Goal: Task Accomplishment & Management: Manage account settings

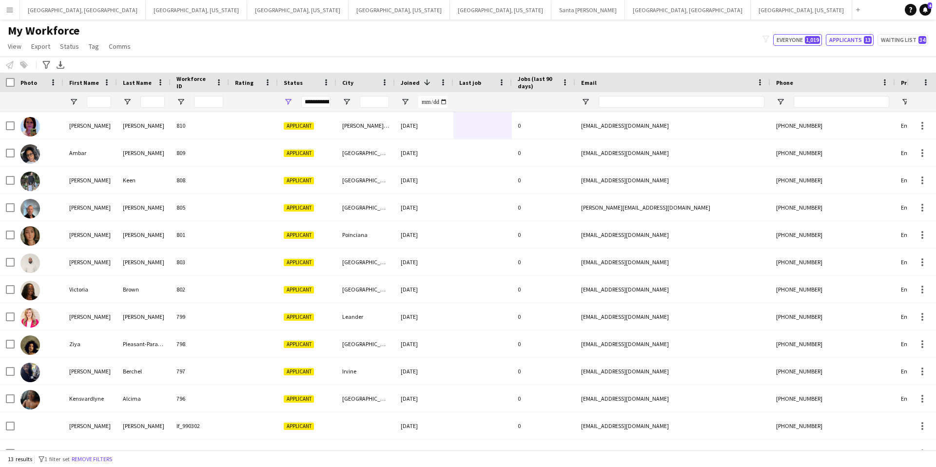
drag, startPoint x: 791, startPoint y: 40, endPoint x: 734, endPoint y: 46, distance: 56.9
click at [791, 40] on button "Everyone 1,019" at bounding box center [797, 40] width 49 height 12
type input "**********"
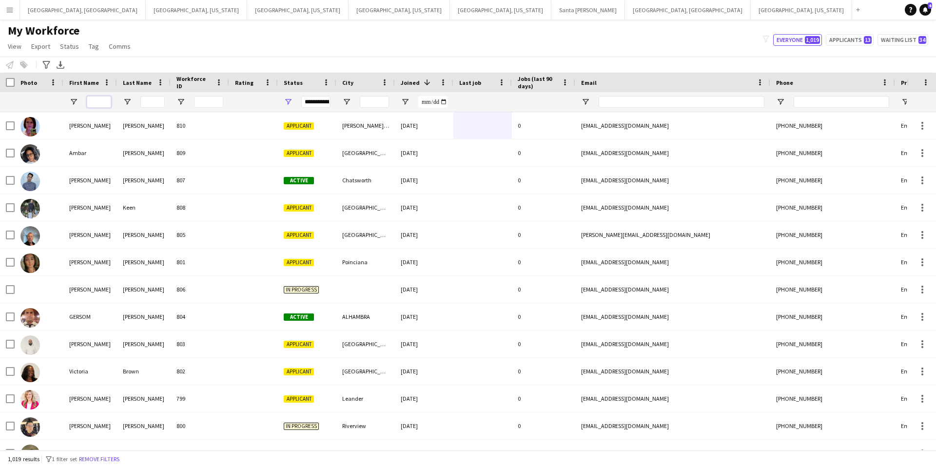
click at [96, 101] on input "First Name Filter Input" at bounding box center [99, 102] width 24 height 12
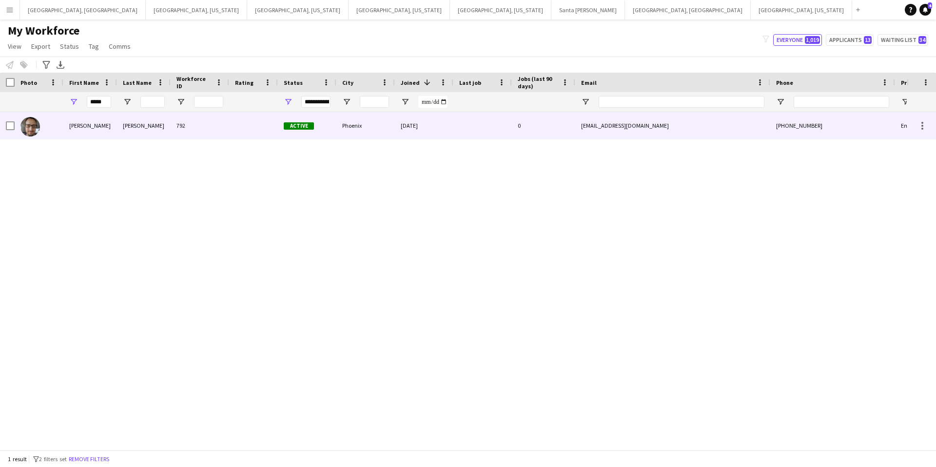
click at [259, 134] on div at bounding box center [253, 125] width 49 height 27
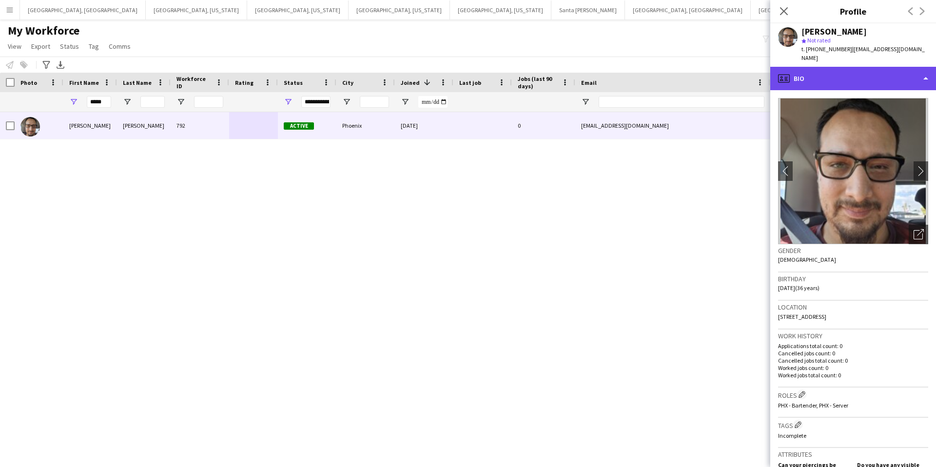
click at [884, 70] on div "profile Bio" at bounding box center [854, 78] width 166 height 23
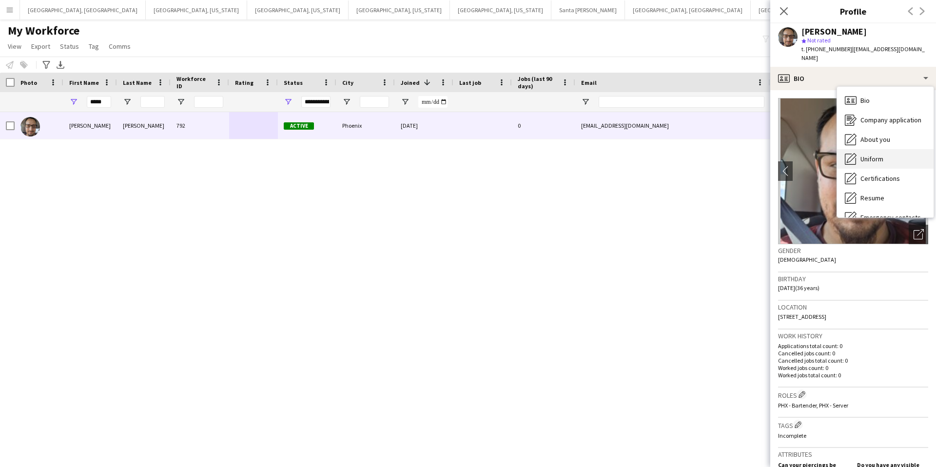
click at [887, 149] on div "Uniform Uniform" at bounding box center [885, 159] width 97 height 20
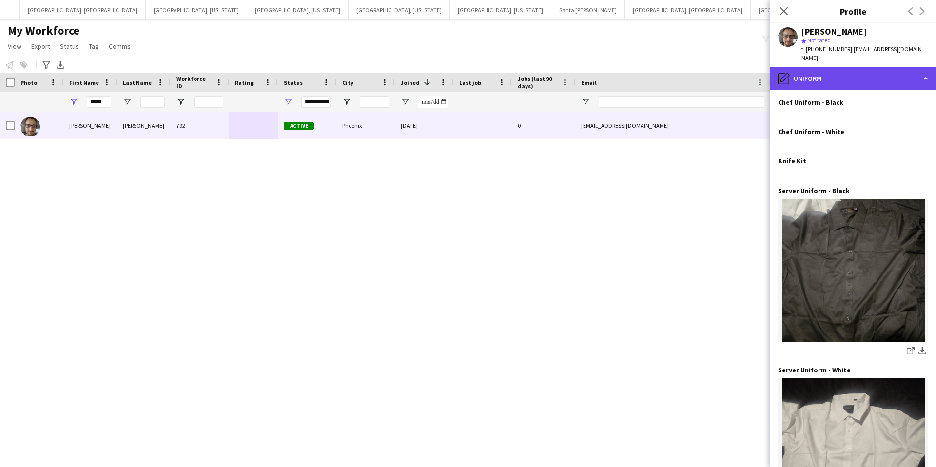
click at [858, 74] on div "pencil4 Uniform" at bounding box center [854, 78] width 166 height 23
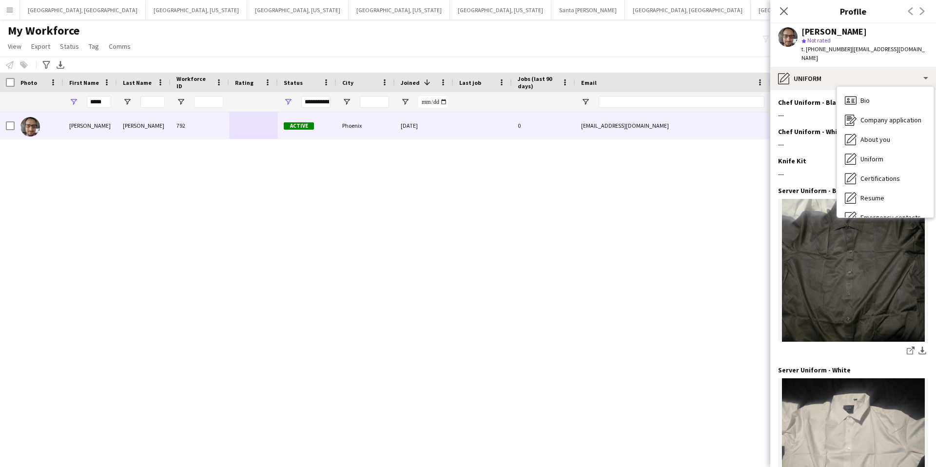
drag, startPoint x: 901, startPoint y: 172, endPoint x: 892, endPoint y: 157, distance: 17.2
click at [900, 172] on div "Certifications Certifications" at bounding box center [885, 179] width 97 height 20
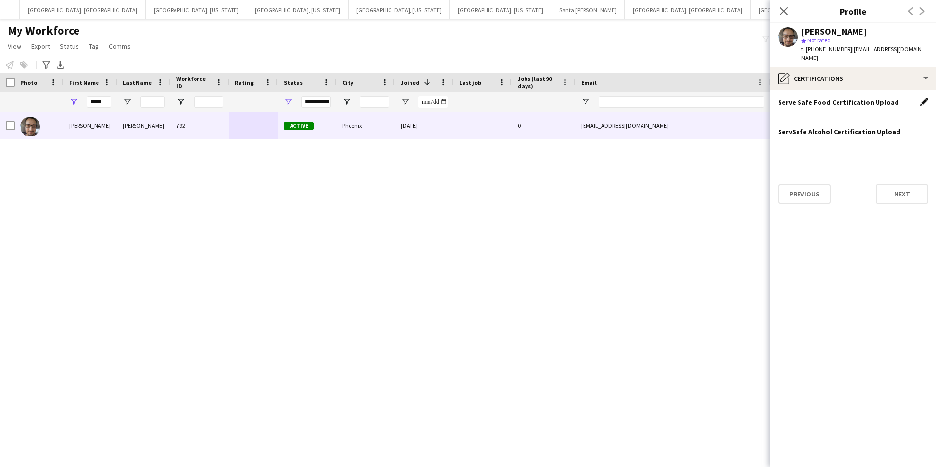
click at [925, 98] on app-icon "Edit this field" at bounding box center [925, 102] width 8 height 8
click at [894, 111] on button "Upload new file" at bounding box center [898, 119] width 61 height 16
click at [892, 111] on button "Upload new file" at bounding box center [898, 119] width 61 height 16
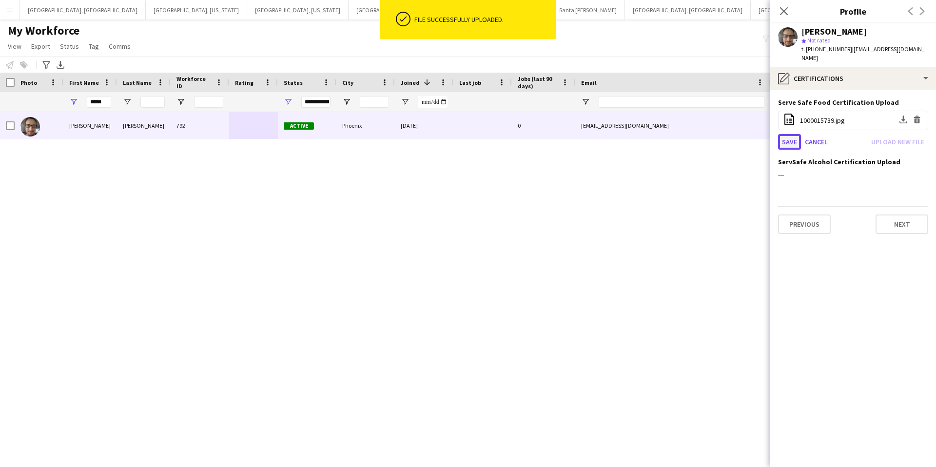
click at [786, 134] on button "Save" at bounding box center [789, 142] width 23 height 16
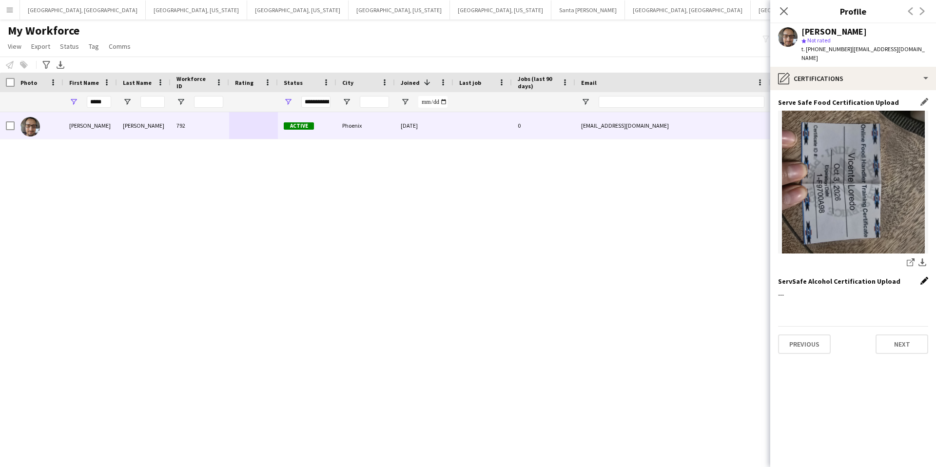
click at [922, 277] on app-icon "Edit this field" at bounding box center [925, 281] width 8 height 8
click at [889, 290] on button "Upload new file" at bounding box center [898, 298] width 61 height 16
click at [789, 314] on button "Save" at bounding box center [789, 322] width 23 height 16
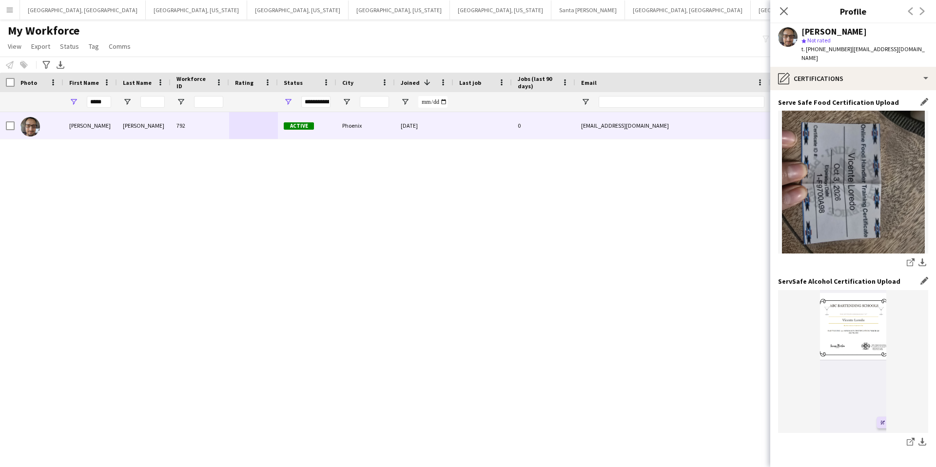
scroll to position [36, 0]
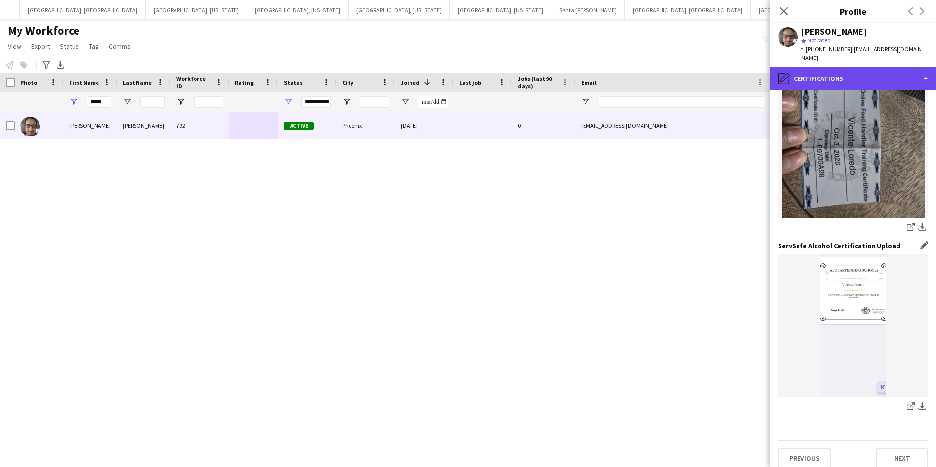
click at [862, 73] on div "pencil4 Certifications" at bounding box center [854, 78] width 166 height 23
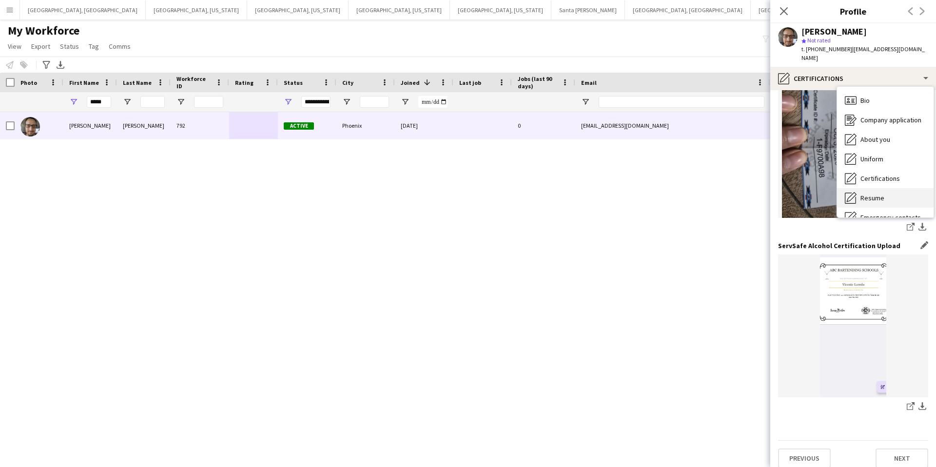
click at [871, 194] on span "Resume" at bounding box center [873, 198] width 24 height 9
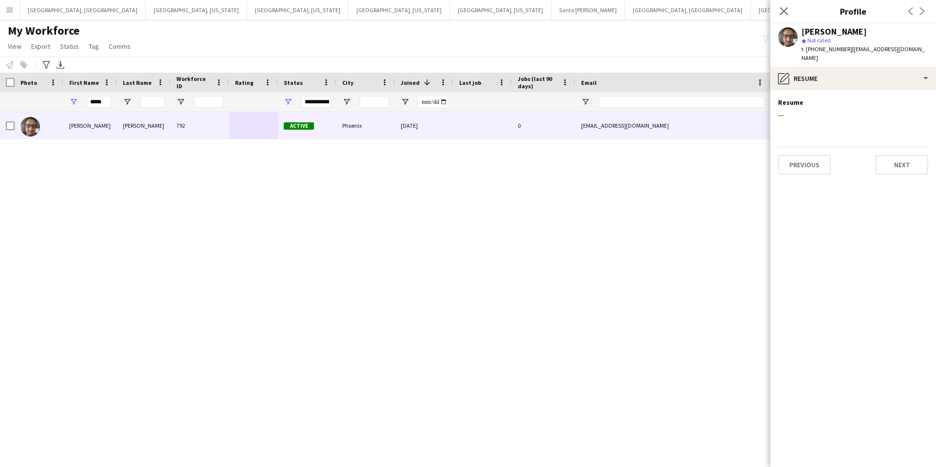
scroll to position [0, 0]
click at [924, 98] on app-icon "Edit this field" at bounding box center [925, 102] width 8 height 8
click at [891, 111] on button "Upload new file" at bounding box center [898, 119] width 61 height 16
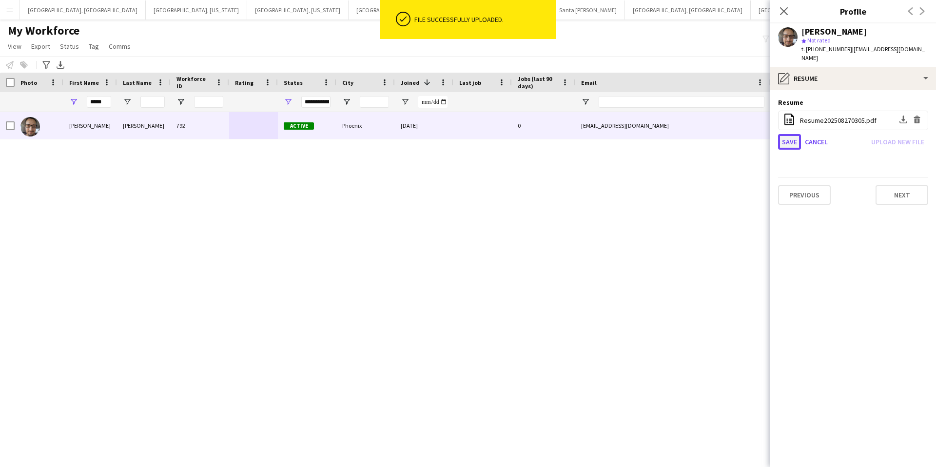
click at [792, 134] on button "Save" at bounding box center [789, 142] width 23 height 16
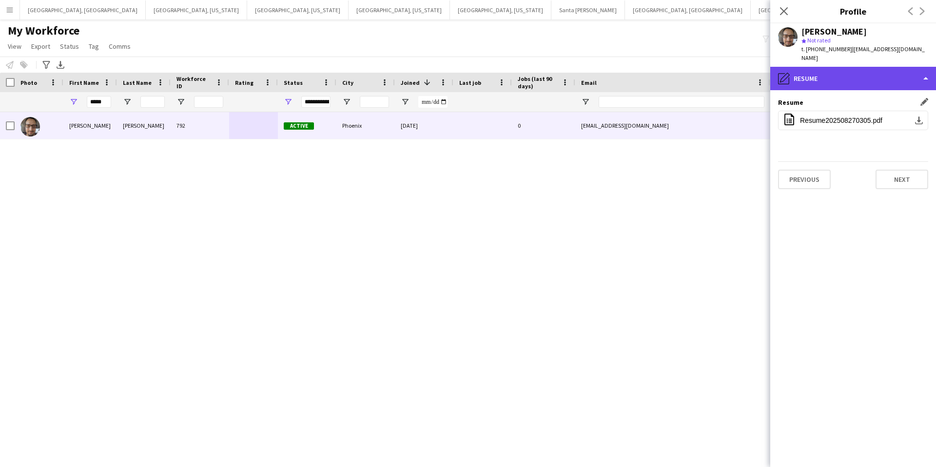
click at [851, 71] on div "pencil4 Resume" at bounding box center [854, 78] width 166 height 23
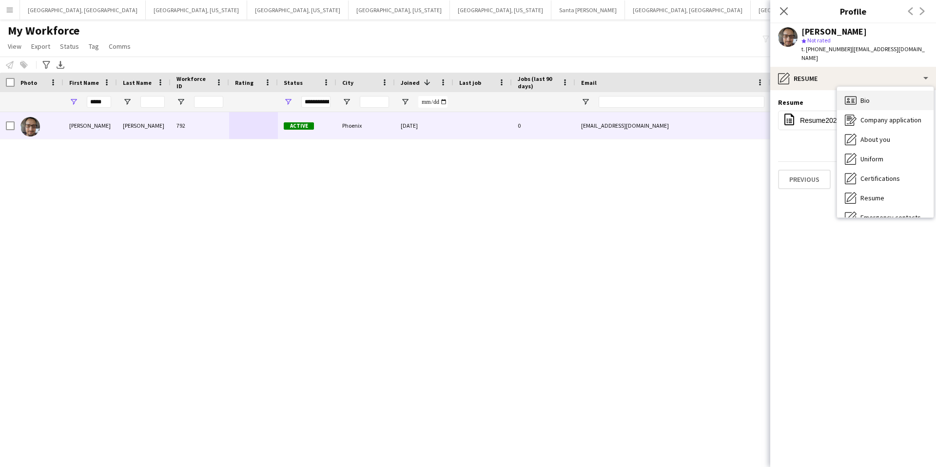
click at [864, 96] on span "Bio" at bounding box center [865, 100] width 9 height 9
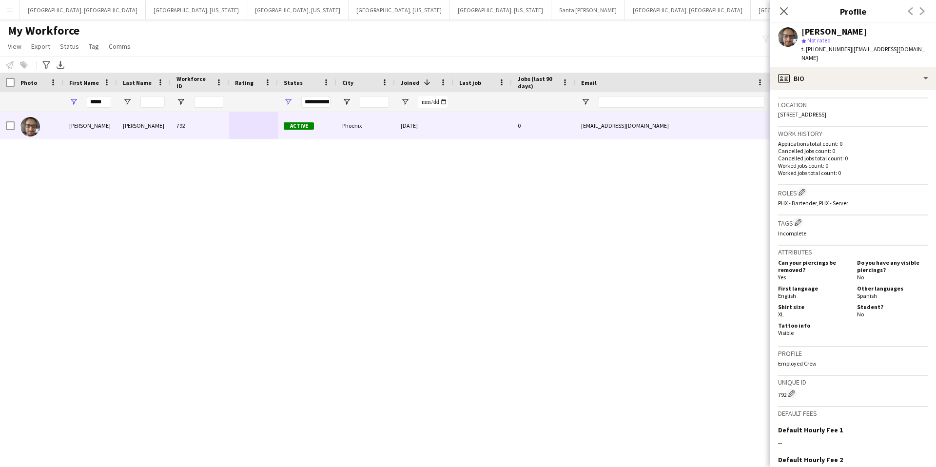
scroll to position [305, 0]
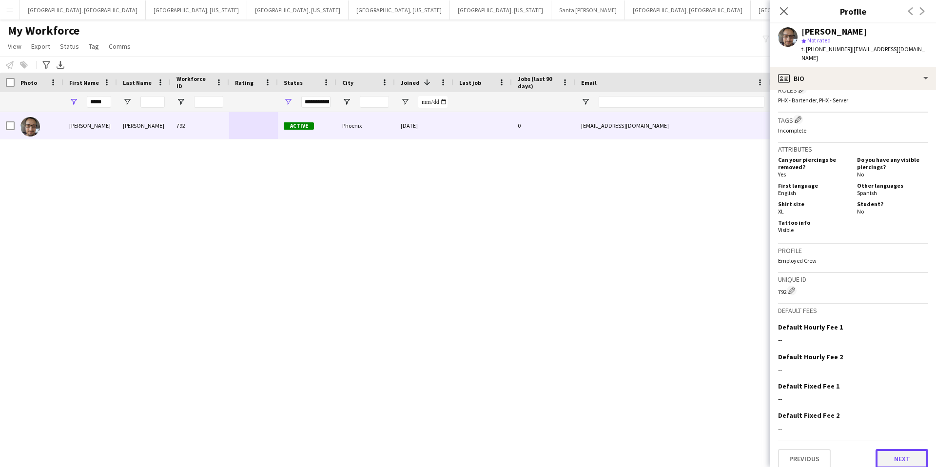
click at [901, 449] on button "Next" at bounding box center [902, 459] width 53 height 20
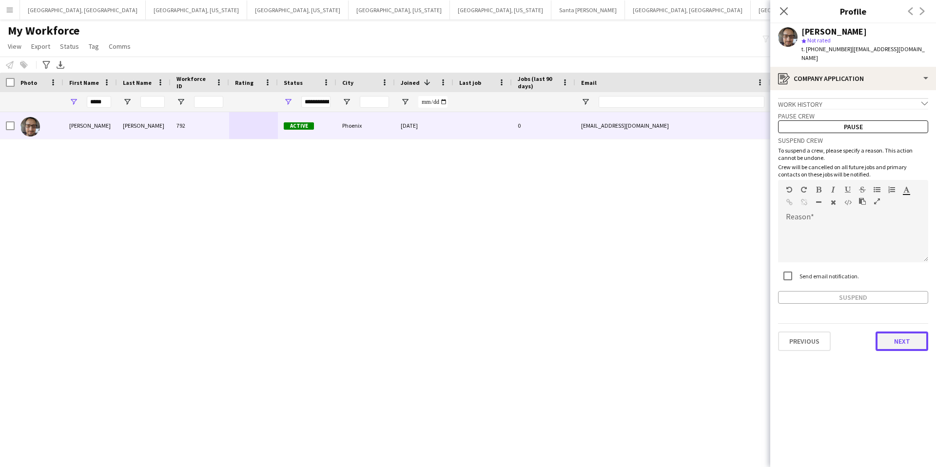
click at [893, 332] on button "Next" at bounding box center [902, 342] width 53 height 20
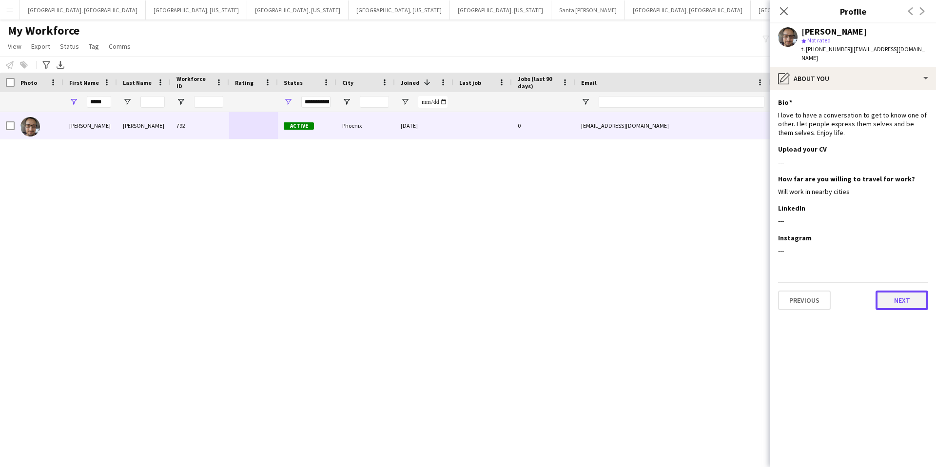
click at [905, 294] on button "Next" at bounding box center [902, 301] width 53 height 20
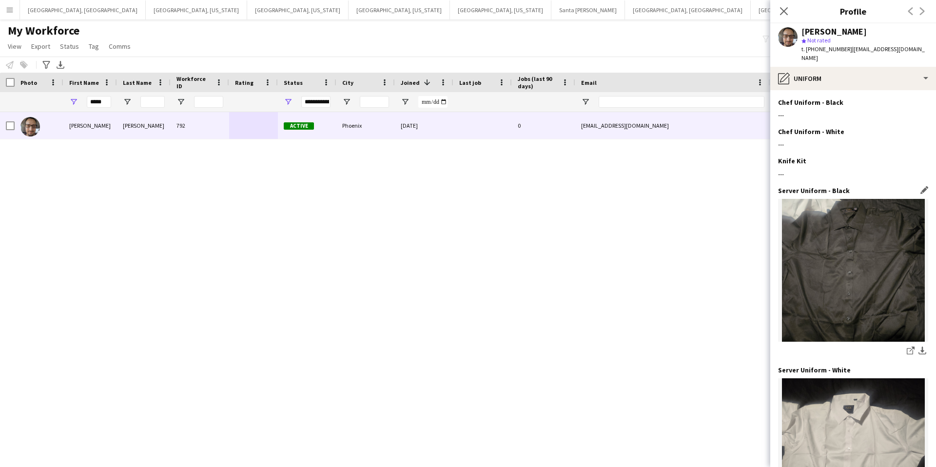
scroll to position [212, 0]
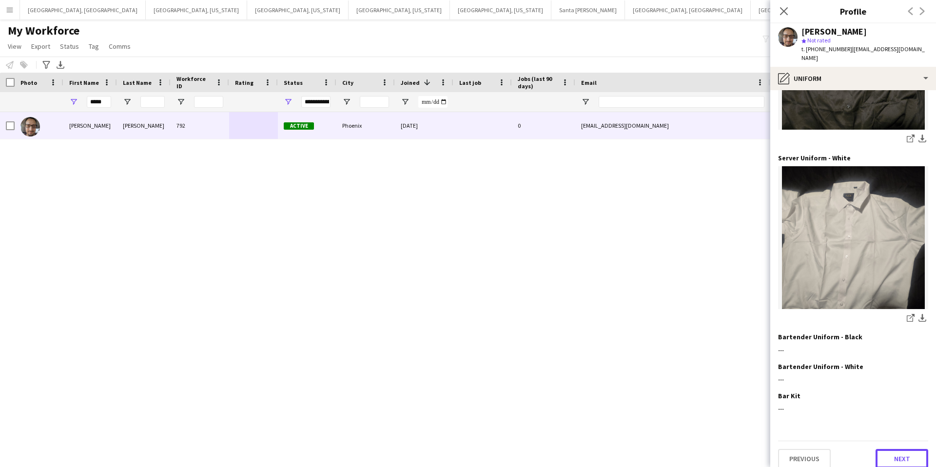
click at [904, 449] on button "Next" at bounding box center [902, 459] width 53 height 20
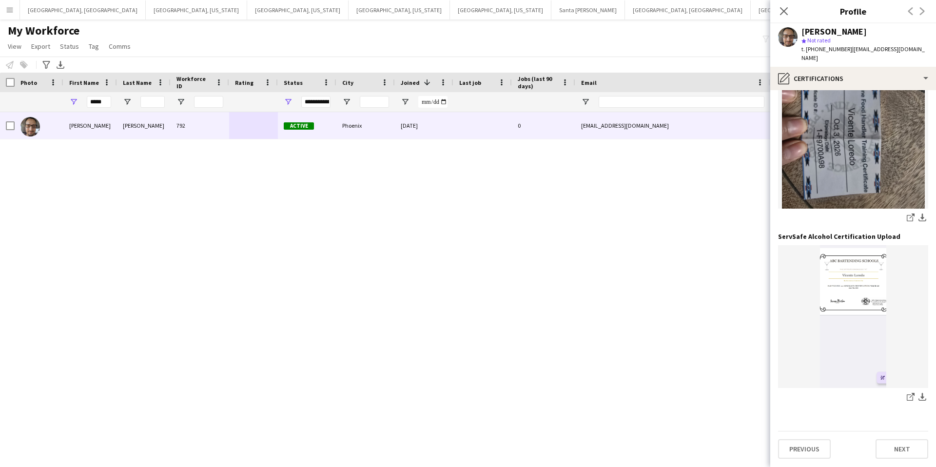
scroll to position [0, 0]
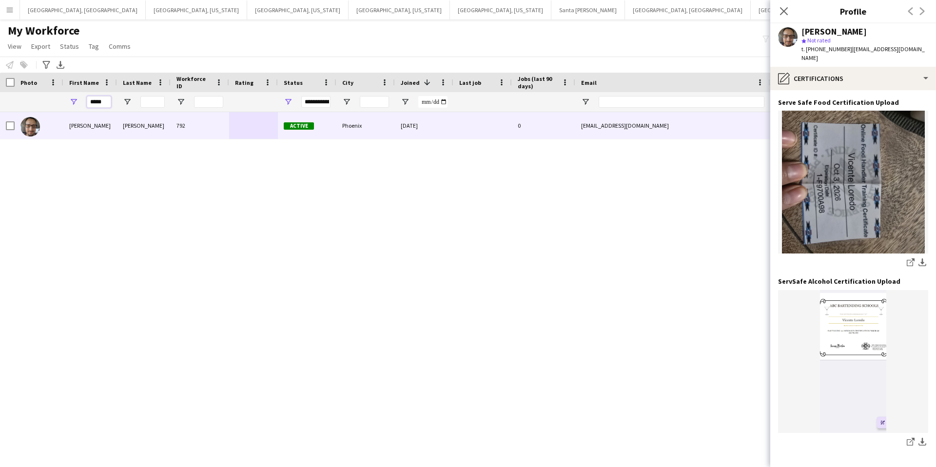
drag, startPoint x: 107, startPoint y: 102, endPoint x: 81, endPoint y: 102, distance: 25.9
click at [81, 101] on div "*****" at bounding box center [90, 102] width 54 height 20
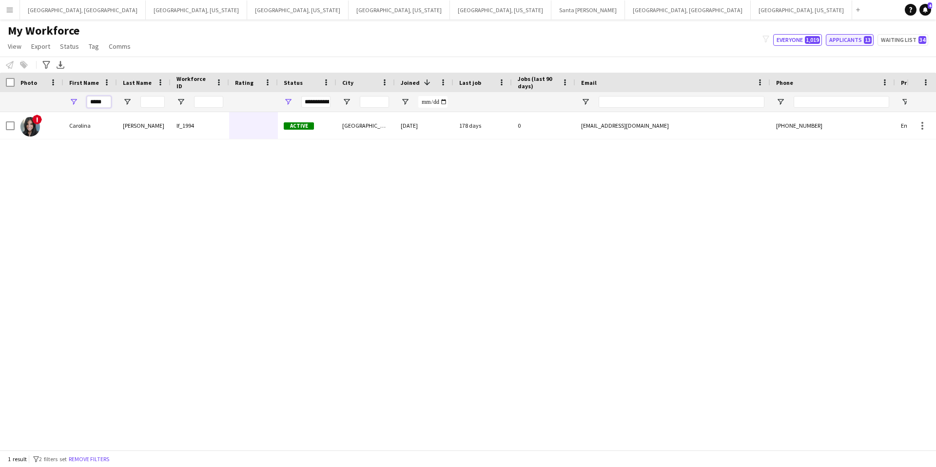
type input "*****"
click at [862, 39] on button "Applicants 13" at bounding box center [850, 40] width 48 height 12
type input "**********"
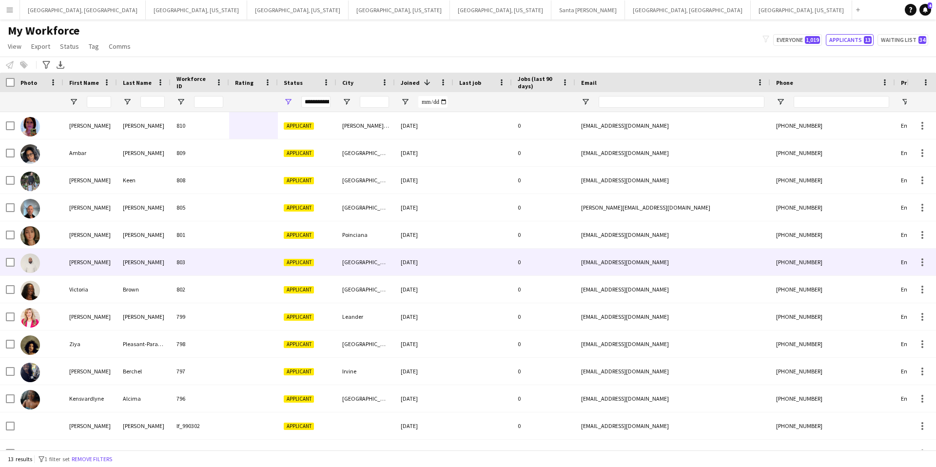
scroll to position [17, 0]
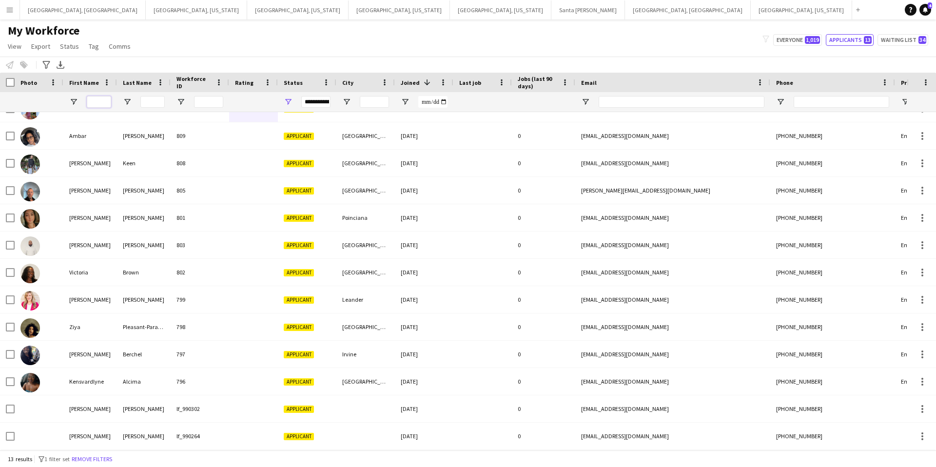
click at [105, 103] on input "First Name Filter Input" at bounding box center [99, 102] width 24 height 12
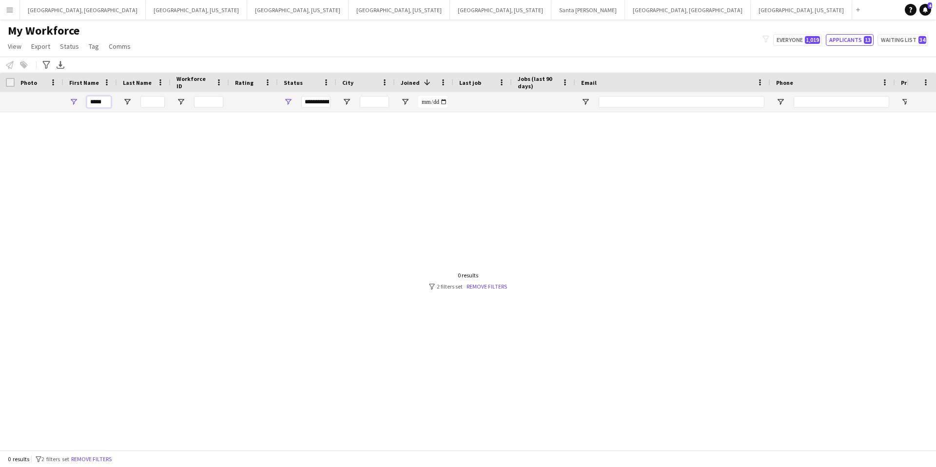
scroll to position [0, 0]
type input "*"
